Goal: Information Seeking & Learning: Learn about a topic

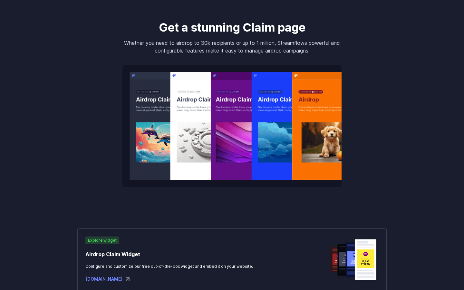
scroll to position [1107, 0]
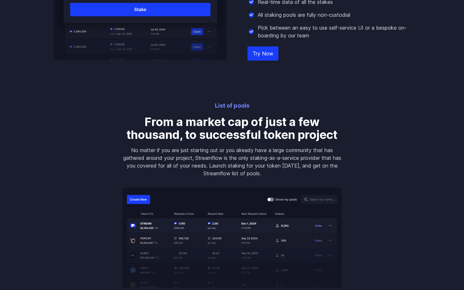
scroll to position [1107, 0]
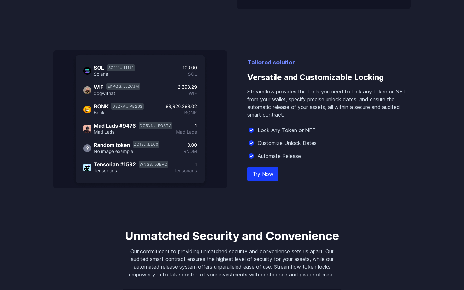
scroll to position [830, 0]
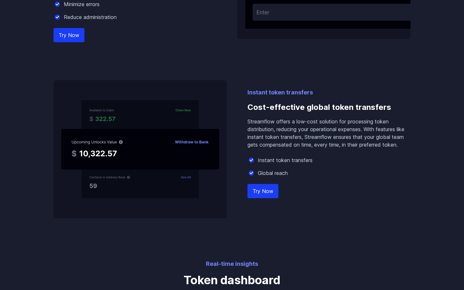
scroll to position [830, 0]
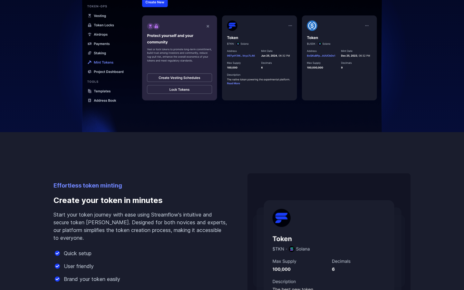
scroll to position [553, 0]
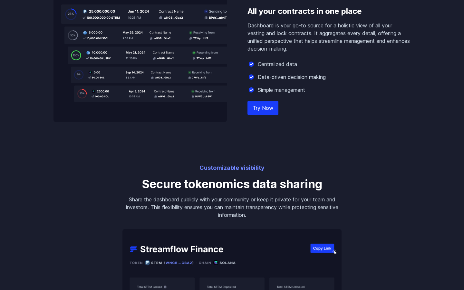
scroll to position [1107, 0]
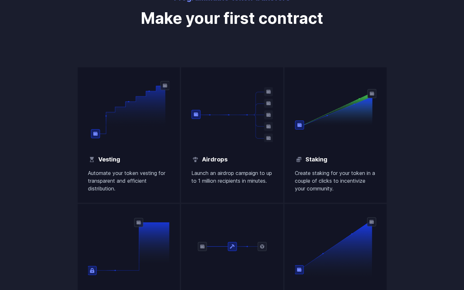
scroll to position [830, 0]
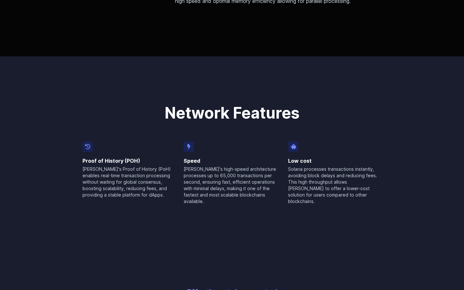
scroll to position [553, 0]
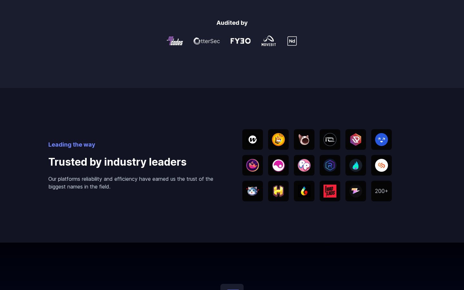
scroll to position [1107, 0]
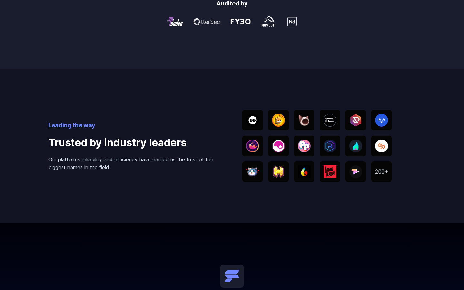
scroll to position [1107, 0]
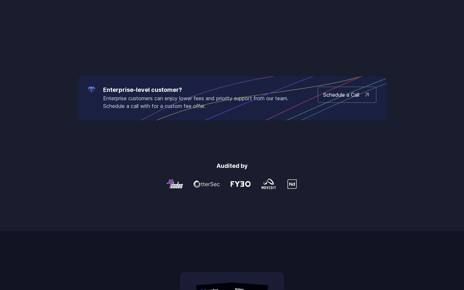
scroll to position [1107, 0]
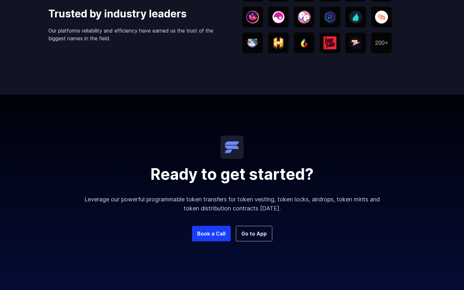
scroll to position [758, 0]
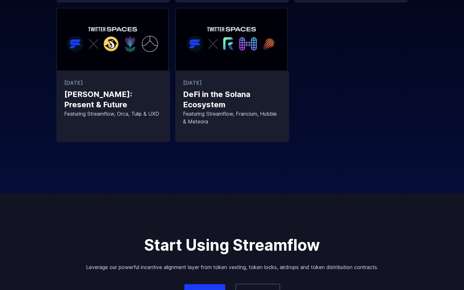
scroll to position [514, 0]
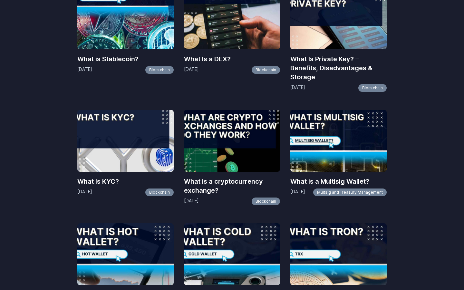
scroll to position [823, 0]
